Goal: Navigation & Orientation: Find specific page/section

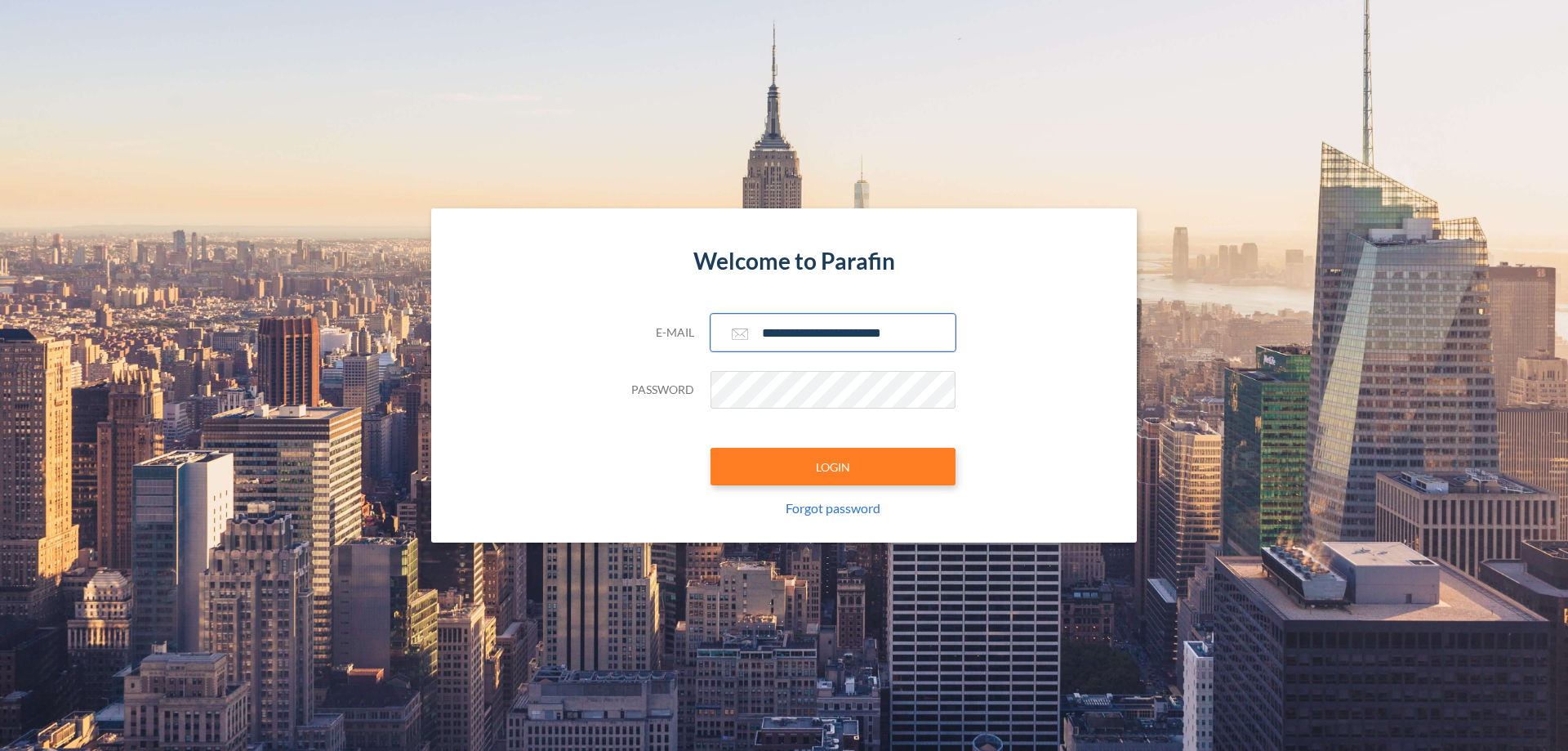
type input "**********"
click at [833, 467] on button "LOGIN" at bounding box center [832, 467] width 245 height 38
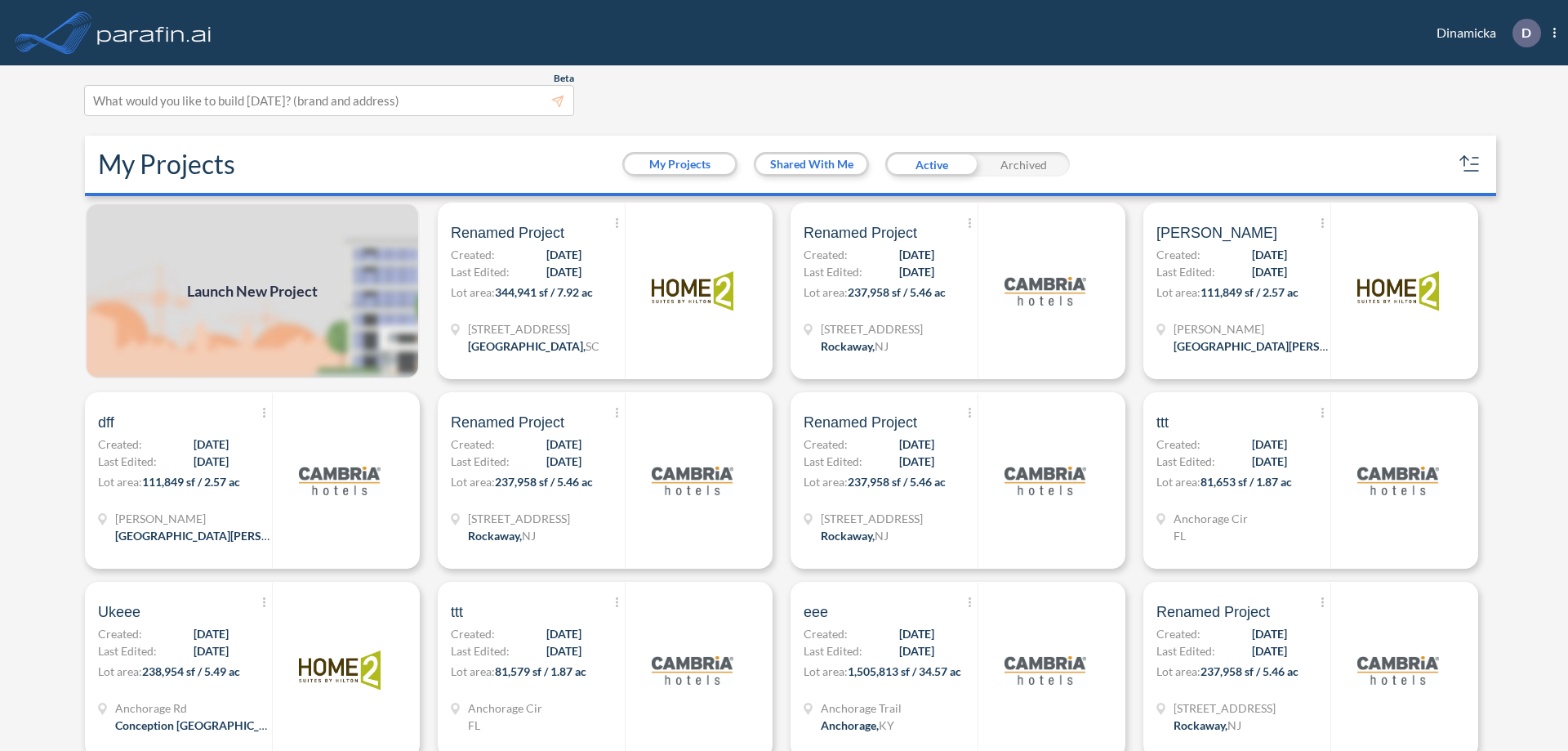
scroll to position [4, 0]
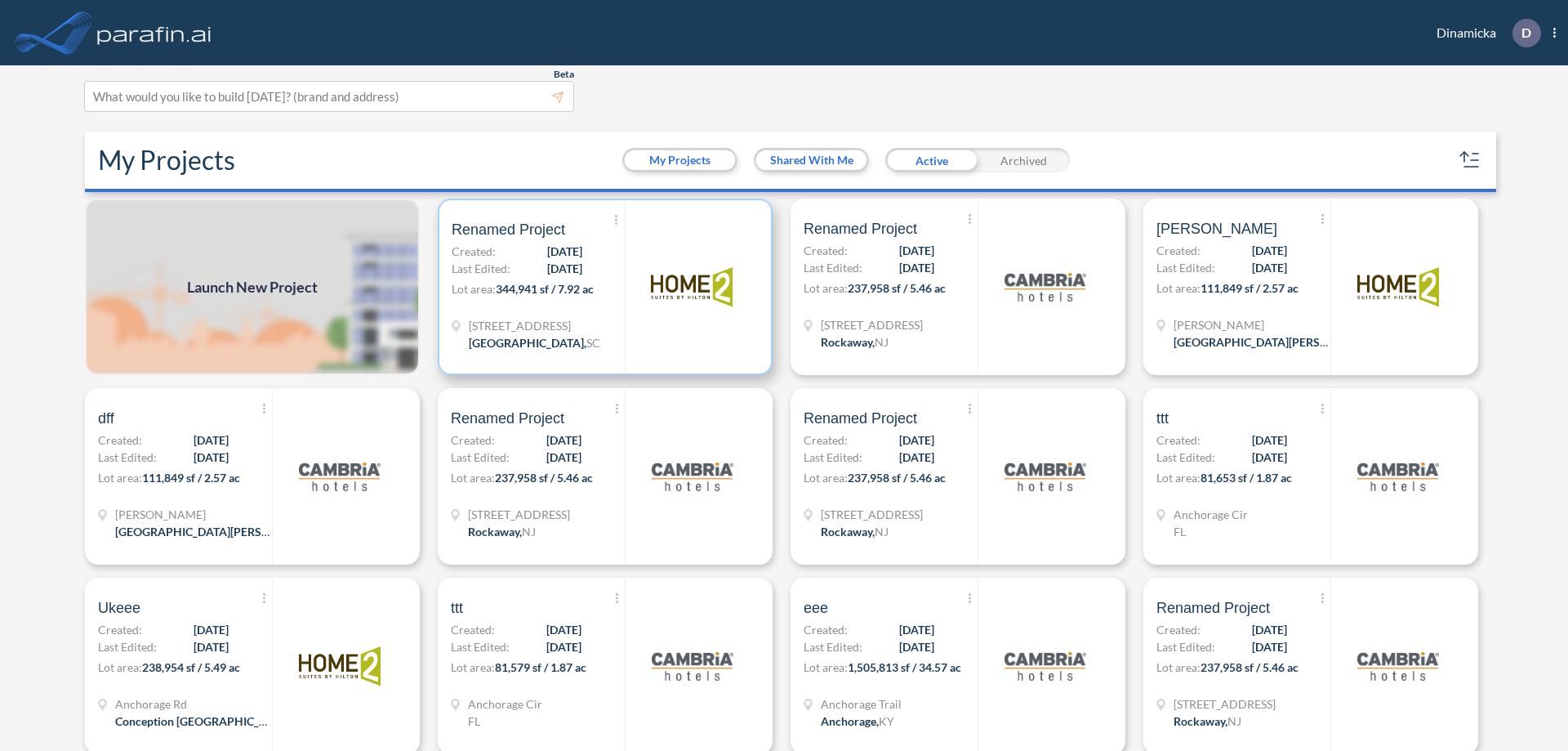
click at [602, 286] on p "Lot area: 344,941 sf / 7.92 ac" at bounding box center [538, 292] width 173 height 24
